Goal: Navigation & Orientation: Find specific page/section

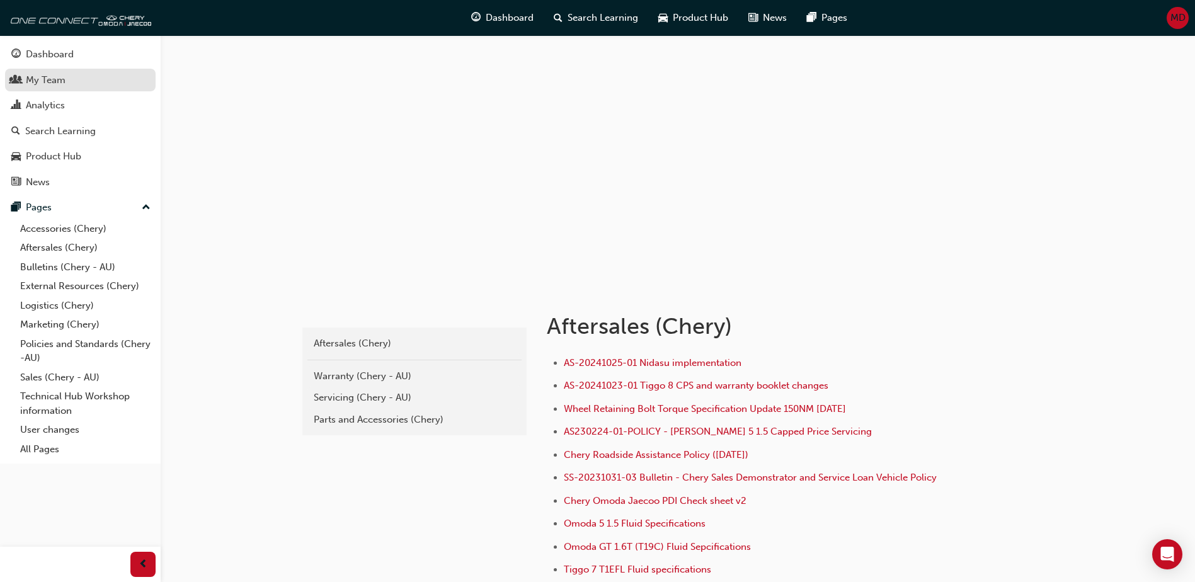
click at [25, 88] on link "My Team" at bounding box center [80, 80] width 151 height 23
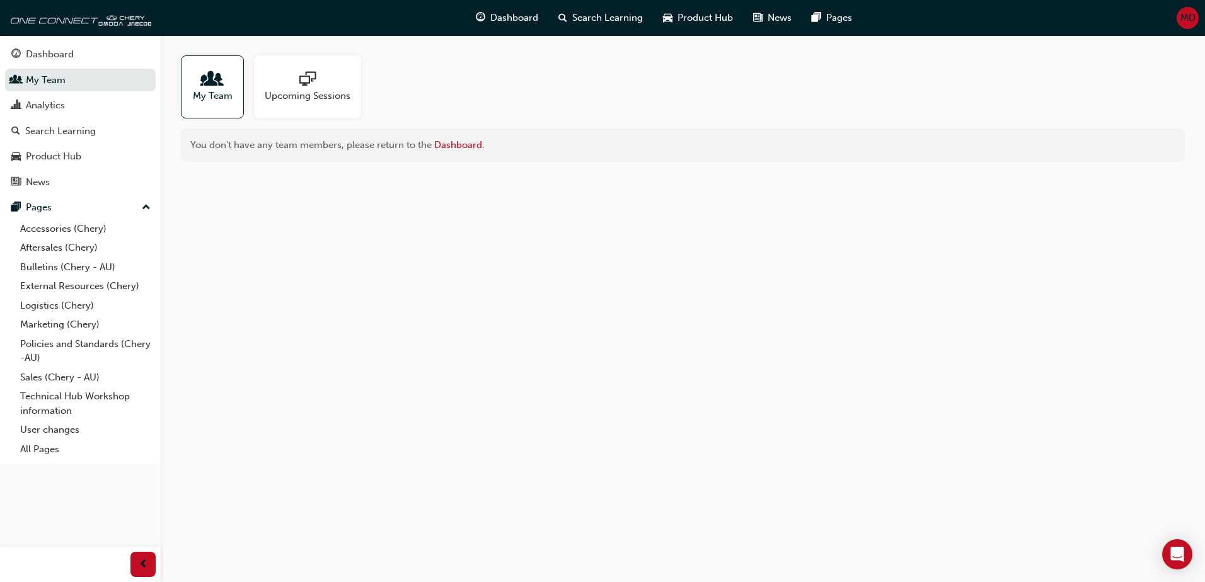
click at [212, 89] on span "people-icon" at bounding box center [212, 80] width 16 height 18
click at [456, 142] on link "Dashboard" at bounding box center [458, 144] width 48 height 11
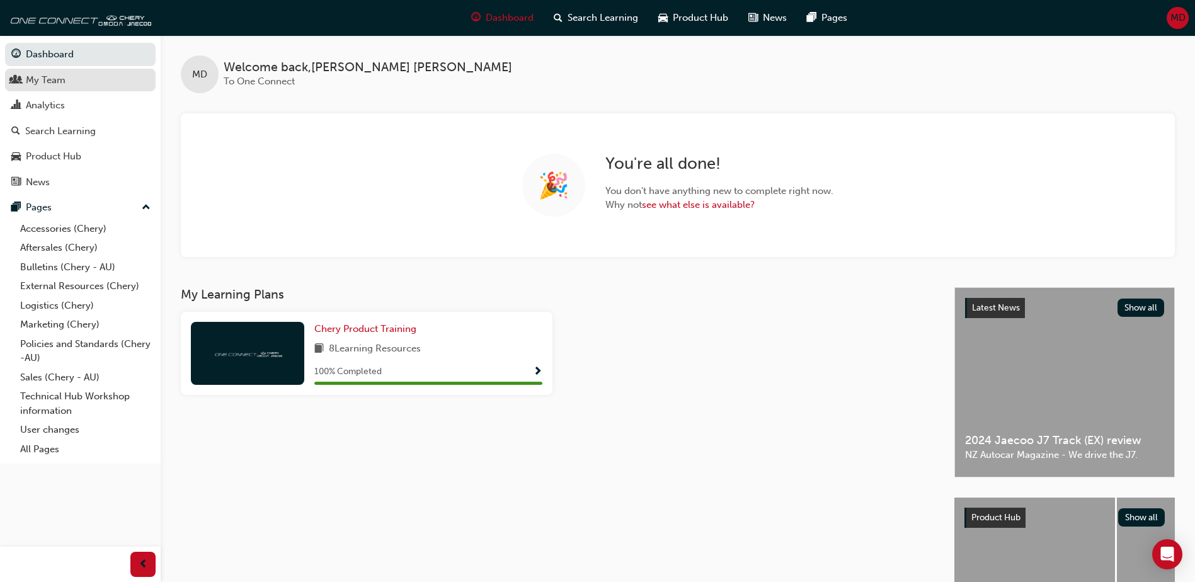
click at [65, 84] on div "My Team" at bounding box center [46, 80] width 40 height 14
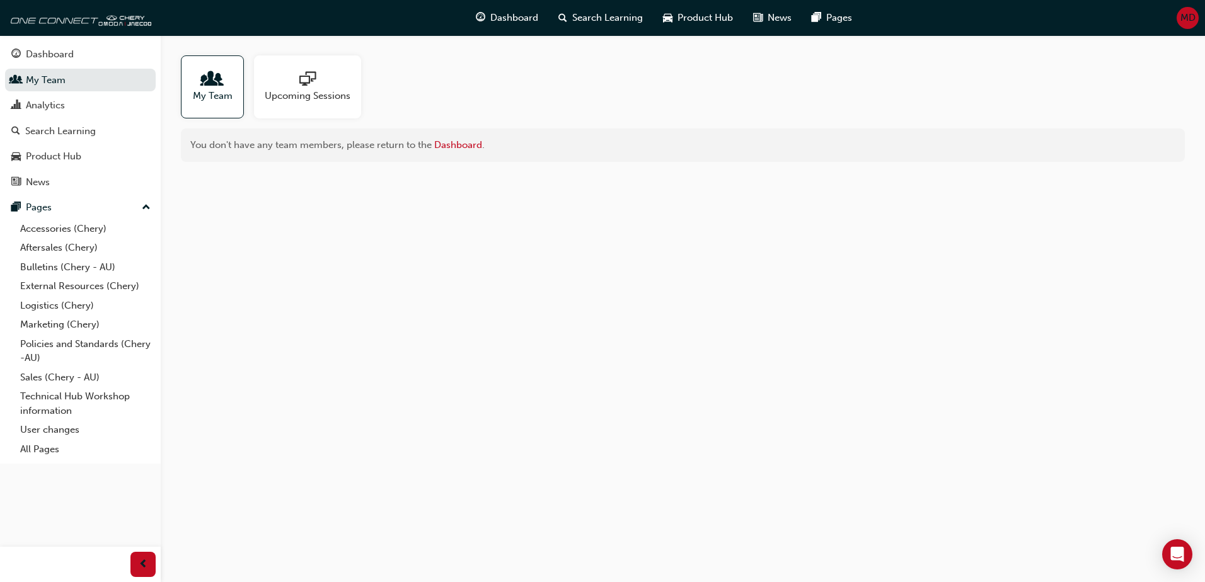
click at [216, 101] on span "My Team" at bounding box center [213, 96] width 40 height 14
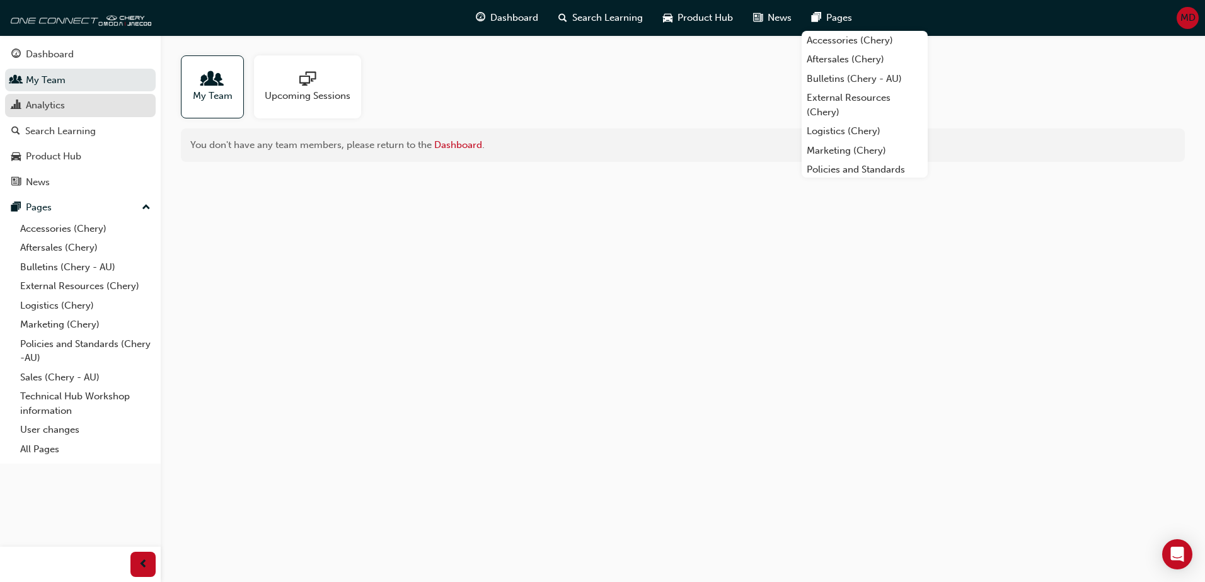
click at [40, 102] on div "Analytics" at bounding box center [45, 105] width 39 height 14
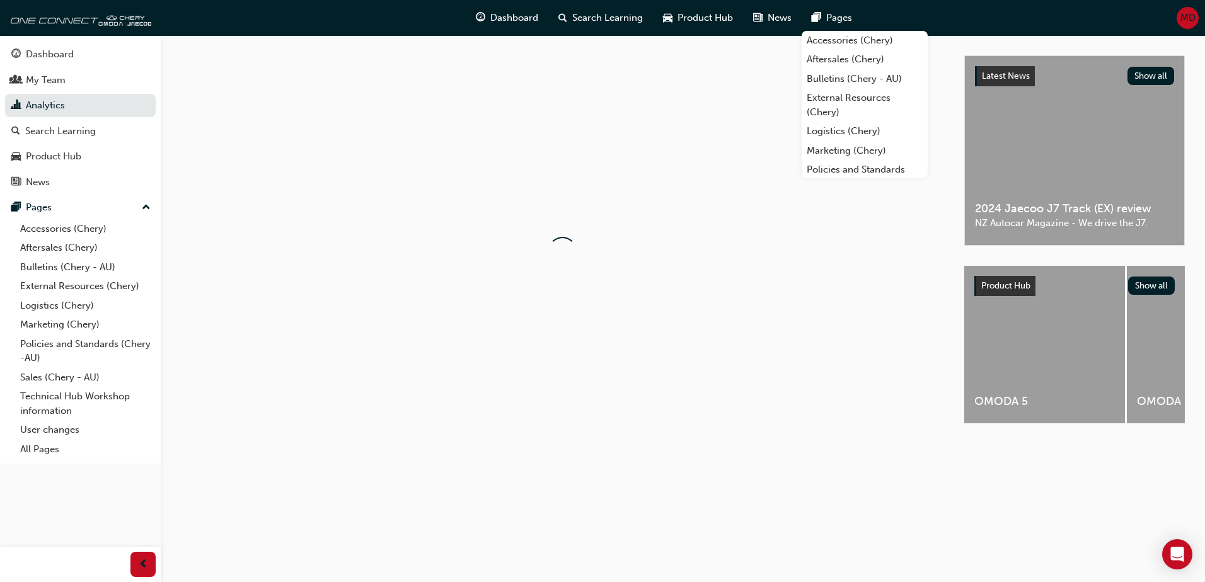
click at [648, 183] on div at bounding box center [562, 250] width 763 height 391
click at [43, 61] on div "Dashboard" at bounding box center [50, 54] width 48 height 14
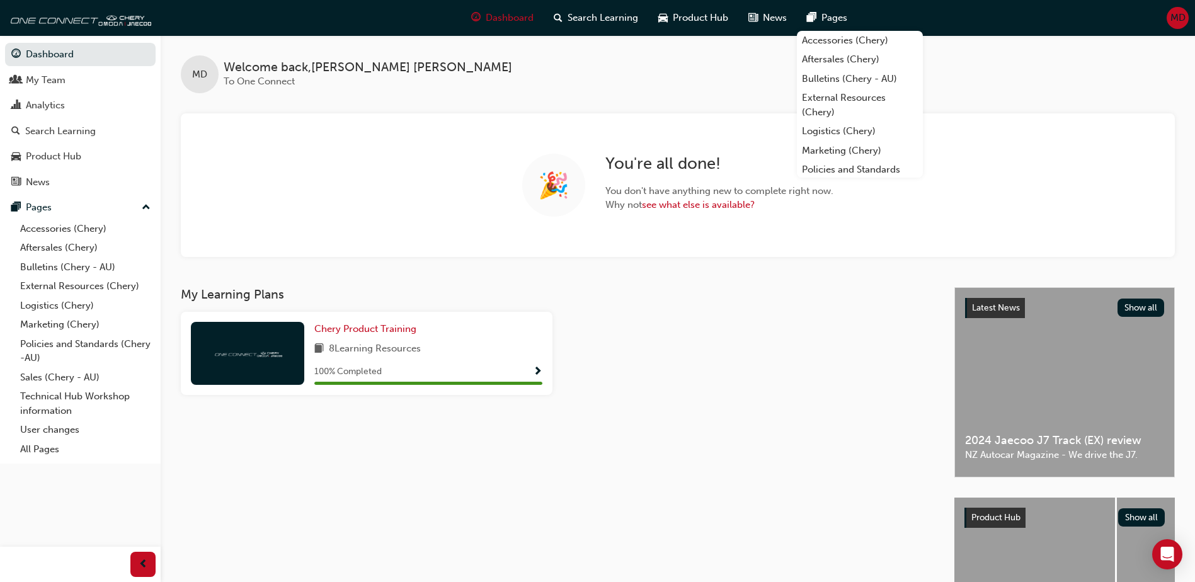
click at [634, 333] on div at bounding box center [749, 358] width 382 height 93
click at [878, 33] on link "Accessories (Chery)" at bounding box center [860, 41] width 126 height 20
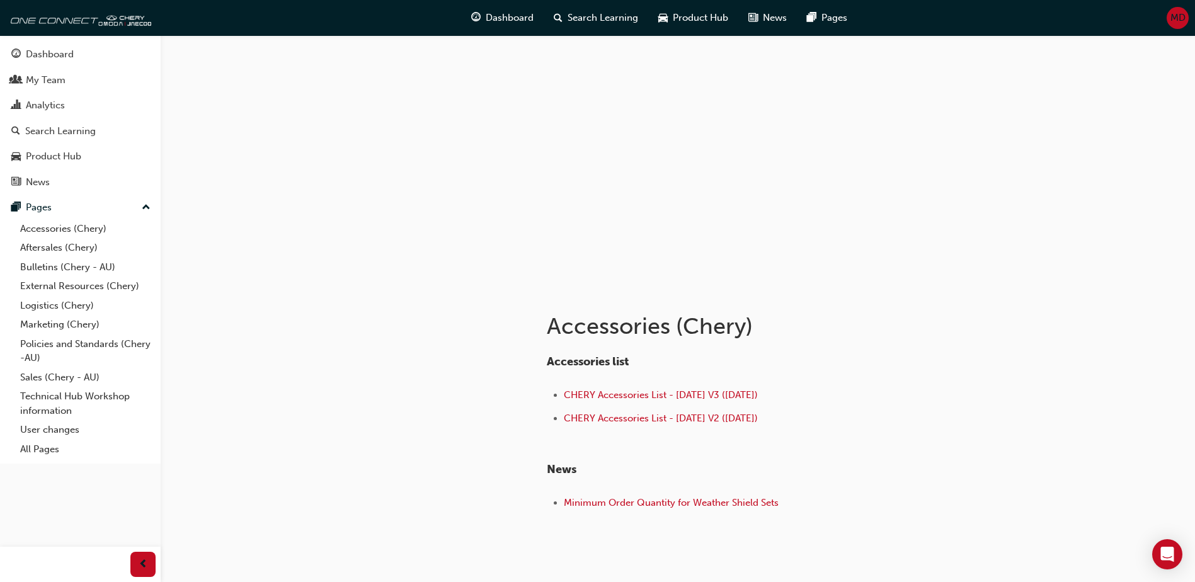
click at [726, 120] on div at bounding box center [678, 161] width 756 height 252
click at [296, 497] on div "Accessories (Chery) Accessories list CHERY Accessories List - Aug 25 V3 (18.08.…" at bounding box center [597, 317] width 1195 height 635
click at [215, 400] on div "Accessories (Chery) Accessories list CHERY Accessories List - Aug 25 V3 (18.08.…" at bounding box center [597, 317] width 1195 height 635
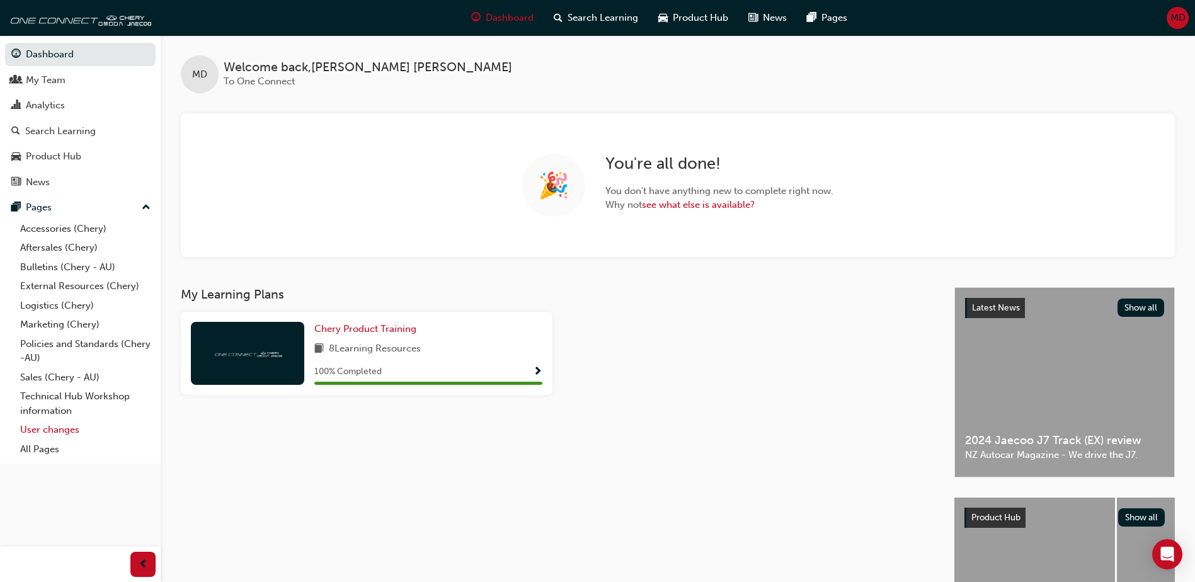
click at [54, 431] on link "User changes" at bounding box center [85, 430] width 141 height 20
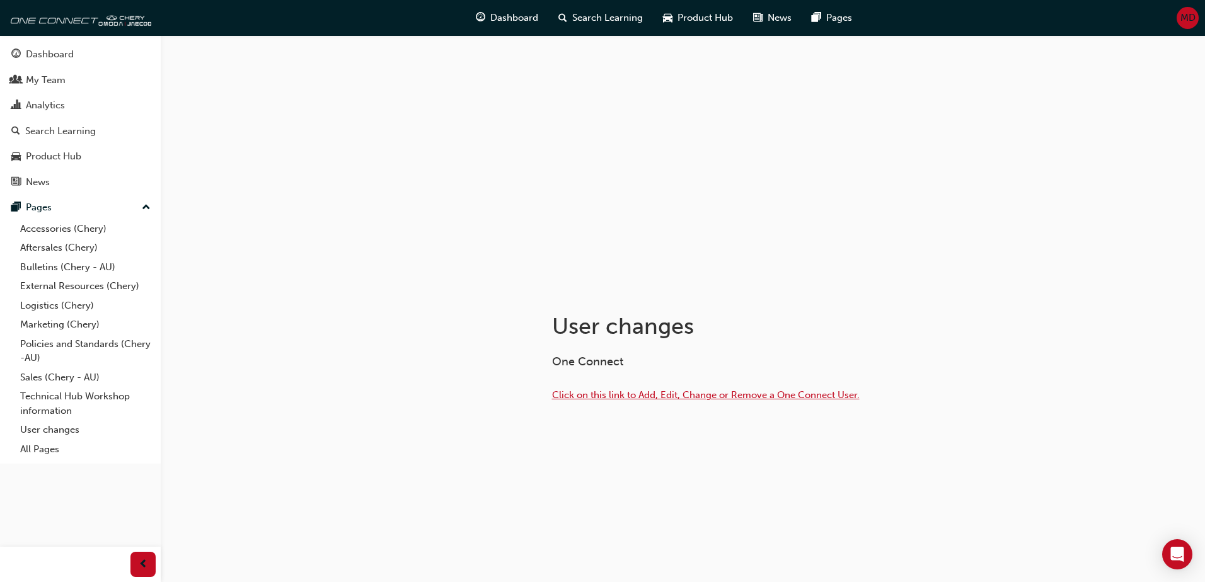
click at [615, 396] on span "Click on this link to Add, Edit, Change or Remove a One Connect User." at bounding box center [706, 394] width 308 height 11
click at [69, 83] on div "My Team" at bounding box center [80, 80] width 138 height 16
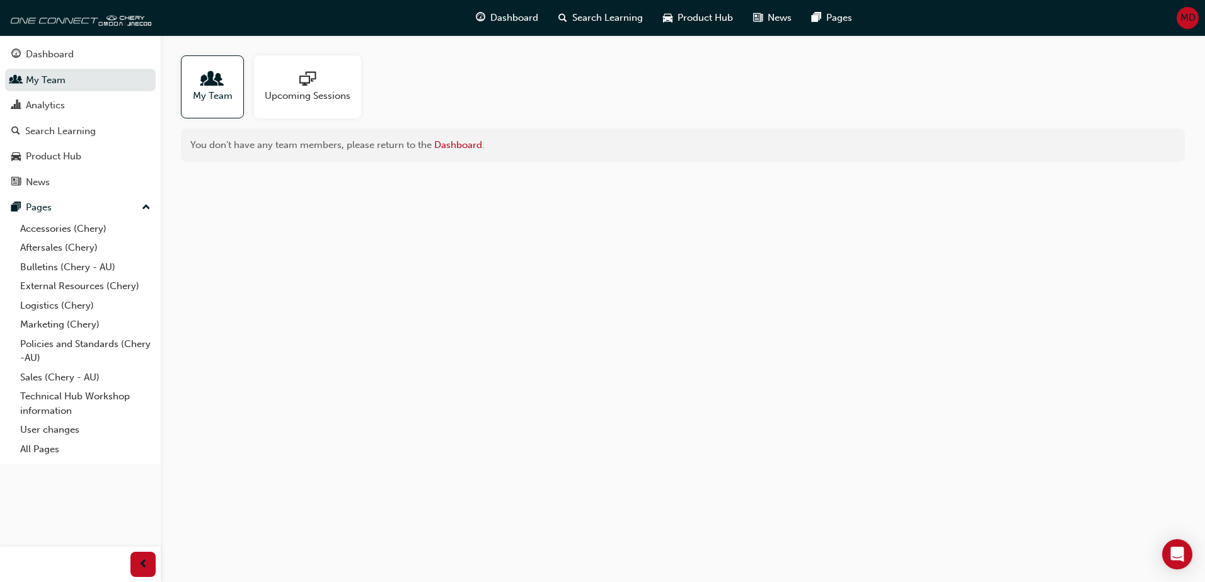
click at [557, 313] on div "My Team Upcoming Sessions You don't have any team members, please return to the…" at bounding box center [602, 291] width 1205 height 582
